Goal: Complete application form: Complete application form

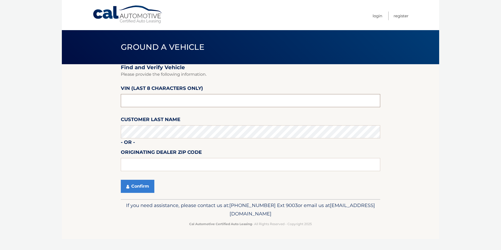
click at [160, 103] on input "text" at bounding box center [250, 100] width 259 height 13
click at [159, 104] on input "text" at bounding box center [250, 100] width 259 height 13
drag, startPoint x: 159, startPoint y: 106, endPoint x: 158, endPoint y: 120, distance: 14.5
click at [158, 120] on fieldset "Find and Verify Vehicle Please provide the following information. VIN (last 8 c…" at bounding box center [250, 131] width 259 height 135
type input "nt196501"
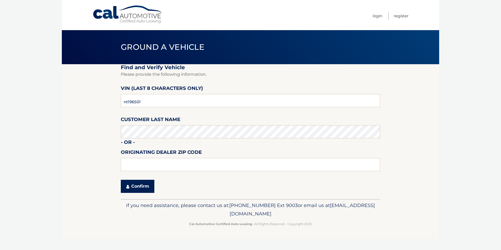
click at [139, 189] on button "Confirm" at bounding box center [138, 186] width 34 height 13
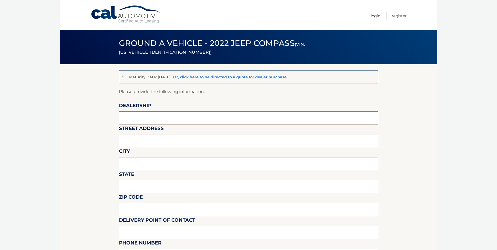
click at [154, 121] on input "text" at bounding box center [248, 117] width 259 height 13
type input "KELLY JEEP CHRYSLER"
type input "353 BROADWAY"
type input "LYNNFIELD"
type input "MA"
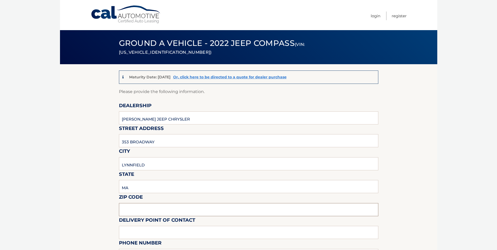
type input "01940"
type input "DAVE"
type input "7815816000"
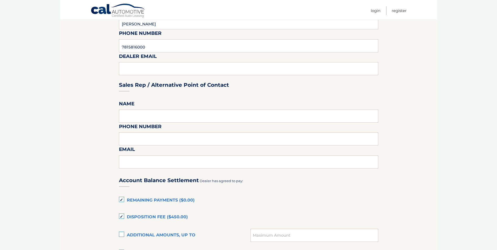
scroll to position [236, 0]
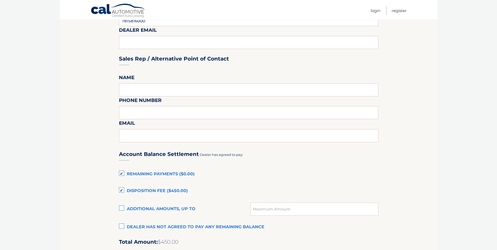
click at [123, 190] on label "Disposition Fee ($450.00)" at bounding box center [248, 191] width 259 height 10
click at [0, 0] on input "Disposition Fee ($450.00)" at bounding box center [0, 0] width 0 height 0
click at [122, 173] on label "Remaining Payments ($0.00)" at bounding box center [248, 174] width 259 height 10
click at [0, 0] on input "Remaining Payments ($0.00)" at bounding box center [0, 0] width 0 height 0
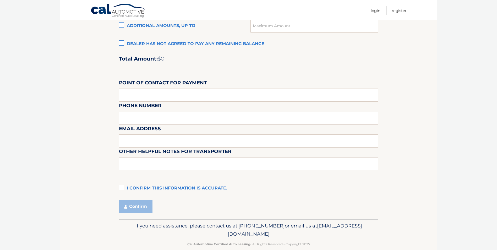
scroll to position [419, 0]
click at [121, 186] on label "I confirm this information is accurate." at bounding box center [248, 188] width 259 height 10
click at [0, 0] on input "I confirm this information is accurate." at bounding box center [0, 0] width 0 height 0
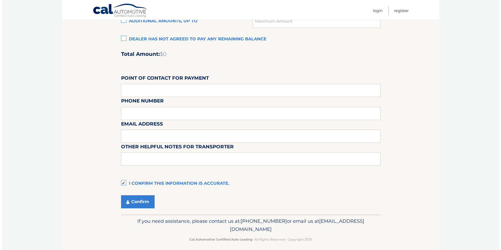
scroll to position [428, 0]
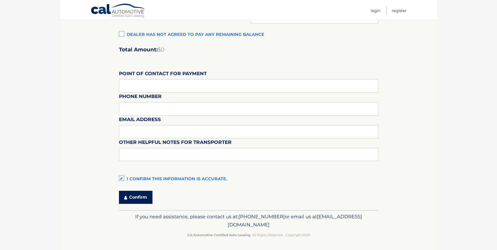
click at [141, 201] on button "Confirm" at bounding box center [136, 197] width 34 height 13
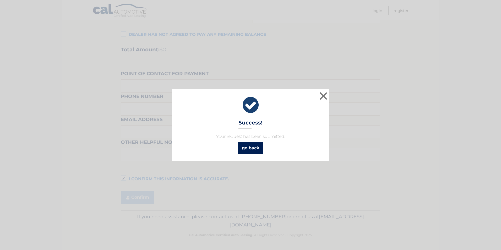
click at [242, 148] on link "go back" at bounding box center [250, 148] width 26 height 13
